Goal: Information Seeking & Learning: Learn about a topic

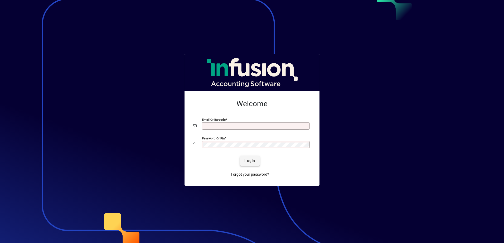
type input "**********"
click at [249, 160] on span "Login" at bounding box center [249, 161] width 11 height 6
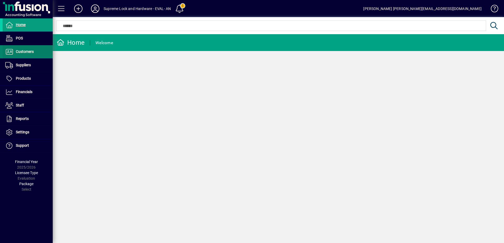
click at [28, 50] on span "Customers" at bounding box center [25, 52] width 18 height 4
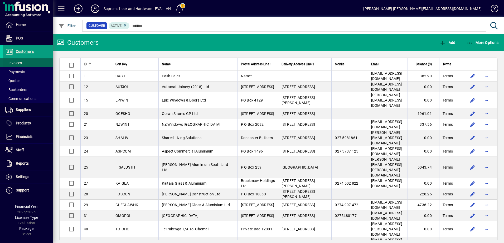
click at [23, 61] on span at bounding box center [28, 63] width 50 height 13
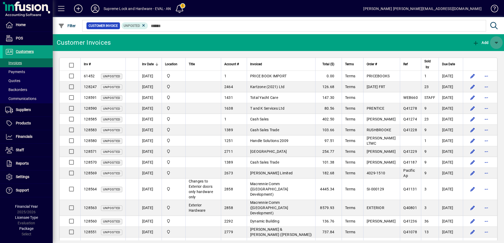
click at [495, 41] on span "button" at bounding box center [496, 42] width 13 height 13
click at [415, 27] on div at bounding box center [252, 121] width 504 height 243
click at [178, 8] on span at bounding box center [179, 8] width 13 height 13
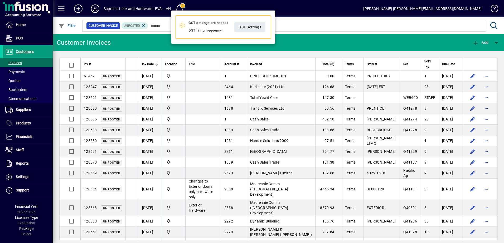
click at [237, 6] on div at bounding box center [252, 121] width 504 height 243
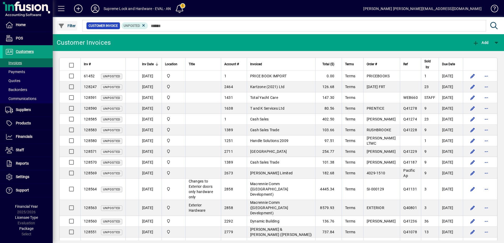
click at [64, 24] on icon "button" at bounding box center [61, 25] width 7 height 5
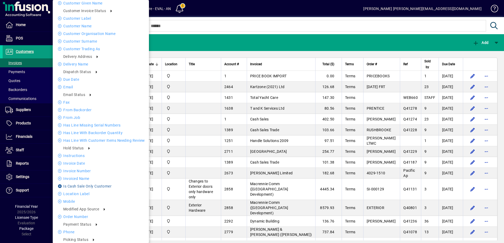
scroll to position [105, 0]
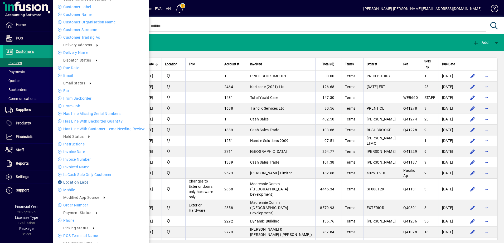
click at [83, 181] on li "Location Label" at bounding box center [101, 182] width 96 height 6
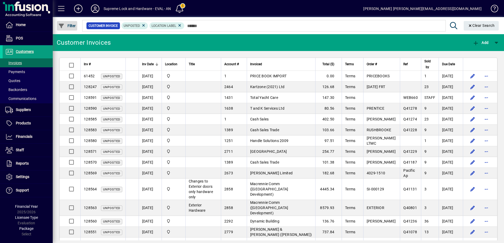
click at [70, 22] on span "button" at bounding box center [67, 25] width 20 height 13
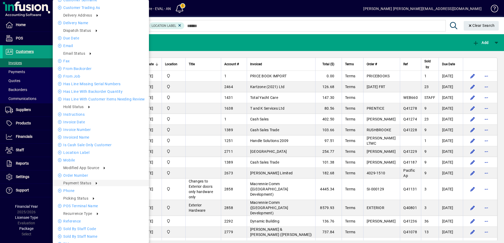
scroll to position [143, 0]
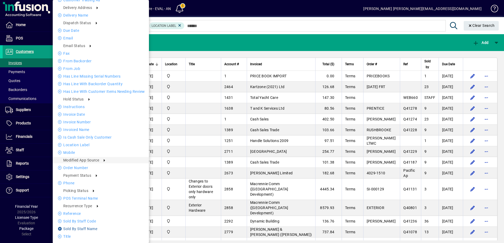
click at [73, 227] on li "Sold by staff name" at bounding box center [101, 229] width 96 height 6
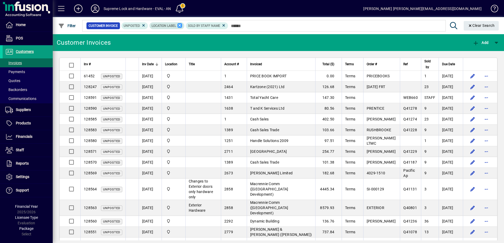
click at [179, 25] on icon at bounding box center [179, 25] width 5 height 5
click at [143, 25] on icon at bounding box center [143, 25] width 5 height 5
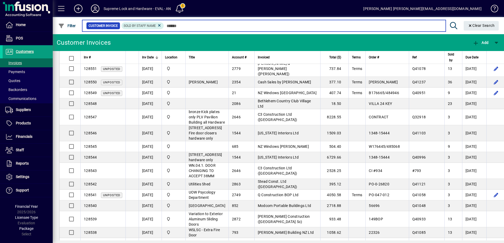
scroll to position [527, 0]
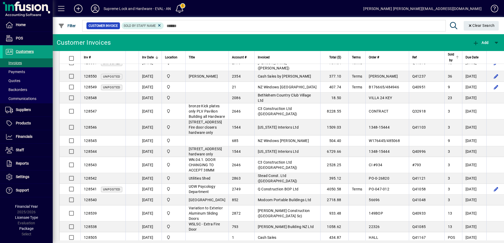
click at [448, 56] on span "Sold by" at bounding box center [451, 58] width 6 height 12
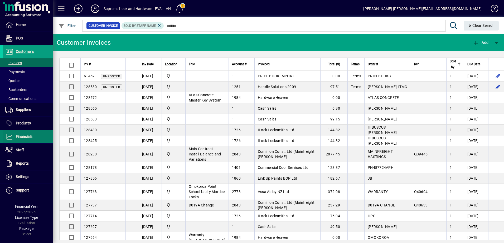
click at [26, 136] on span "Financials" at bounding box center [24, 137] width 17 height 4
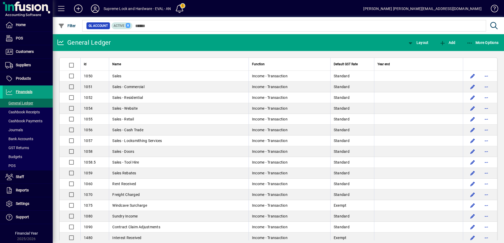
click at [127, 26] on icon at bounding box center [128, 25] width 5 height 5
click at [424, 44] on span "Layout" at bounding box center [417, 43] width 21 height 4
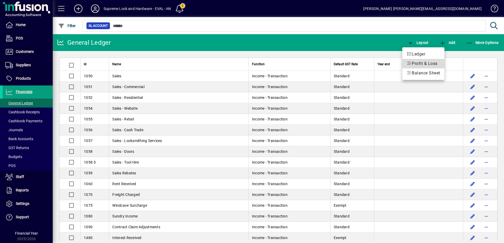
click at [424, 64] on span "Profit & Loss" at bounding box center [423, 64] width 34 height 6
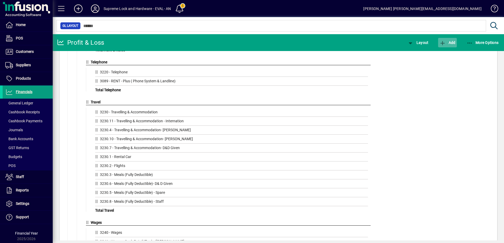
scroll to position [1479, 0]
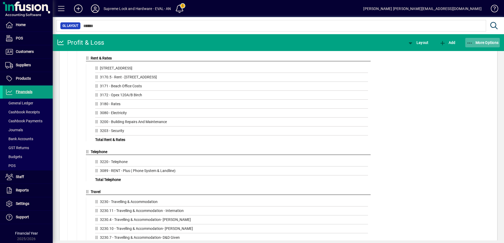
click at [472, 43] on icon "button" at bounding box center [469, 43] width 7 height 5
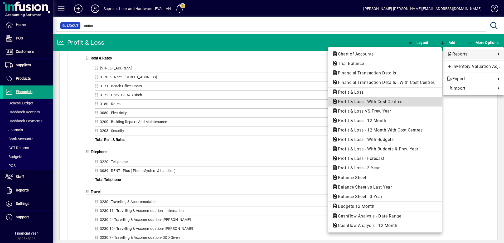
click at [394, 101] on span "Profit & Loss - With Cost Centres" at bounding box center [368, 101] width 73 height 5
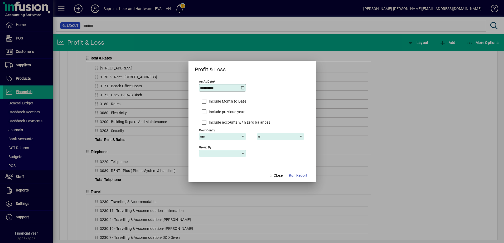
type input "********"
click at [229, 138] on input "Cost Centre" at bounding box center [219, 137] width 38 height 4
click at [224, 156] on div "[GEOGRAPHIC_DATA]" at bounding box center [221, 158] width 37 height 6
type input "**********"
click at [265, 136] on input "text" at bounding box center [277, 137] width 38 height 4
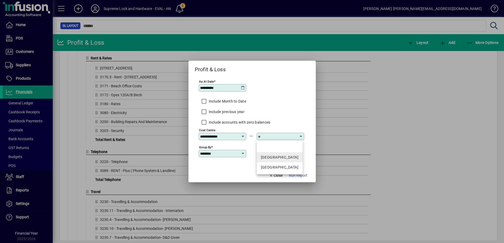
click at [269, 160] on div "[GEOGRAPHIC_DATA]" at bounding box center [279, 158] width 37 height 6
type input "**********"
click at [298, 178] on span "Run Report" at bounding box center [298, 176] width 18 height 6
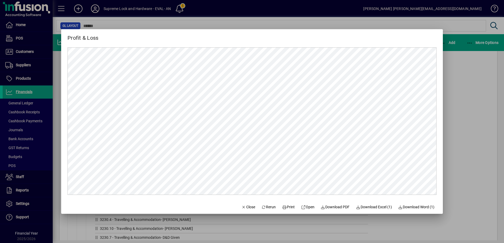
scroll to position [0, 0]
click at [248, 208] on span "Close" at bounding box center [248, 208] width 14 height 6
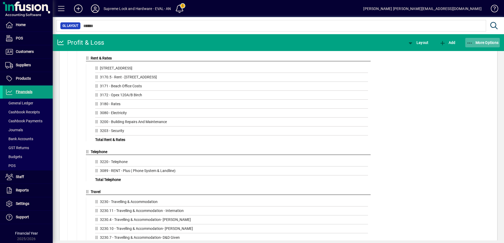
click at [475, 43] on span "More Options" at bounding box center [482, 43] width 32 height 4
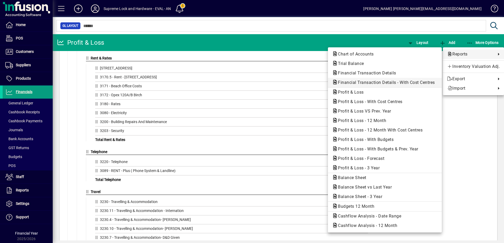
click at [411, 82] on span "Financial Transaction Details - With Cost Centres" at bounding box center [384, 82] width 105 height 5
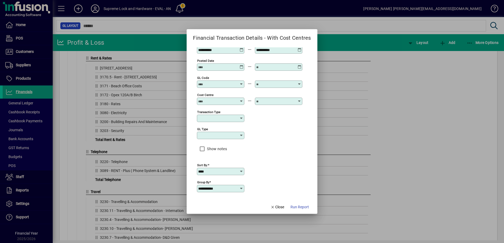
scroll to position [9, 0]
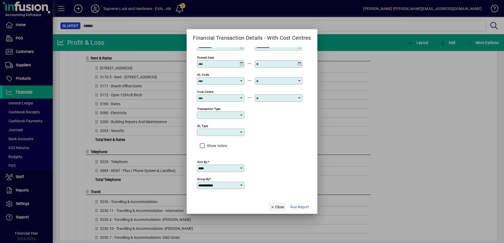
click at [279, 207] on span "Close" at bounding box center [277, 208] width 14 height 6
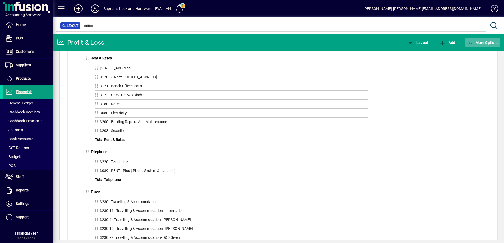
click at [490, 43] on span "More Options" at bounding box center [482, 43] width 32 height 4
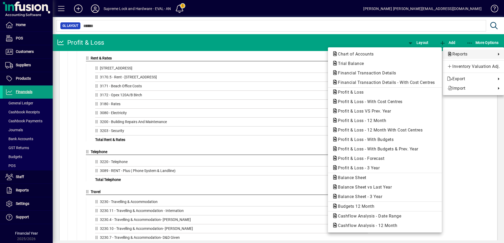
click at [269, 37] on div at bounding box center [252, 121] width 504 height 243
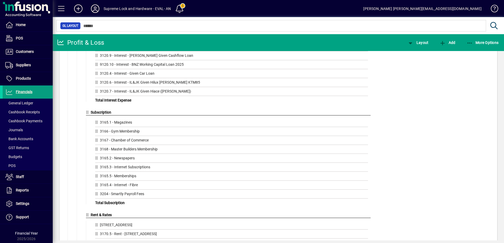
scroll to position [1321, 0]
